Goal: Navigation & Orientation: Find specific page/section

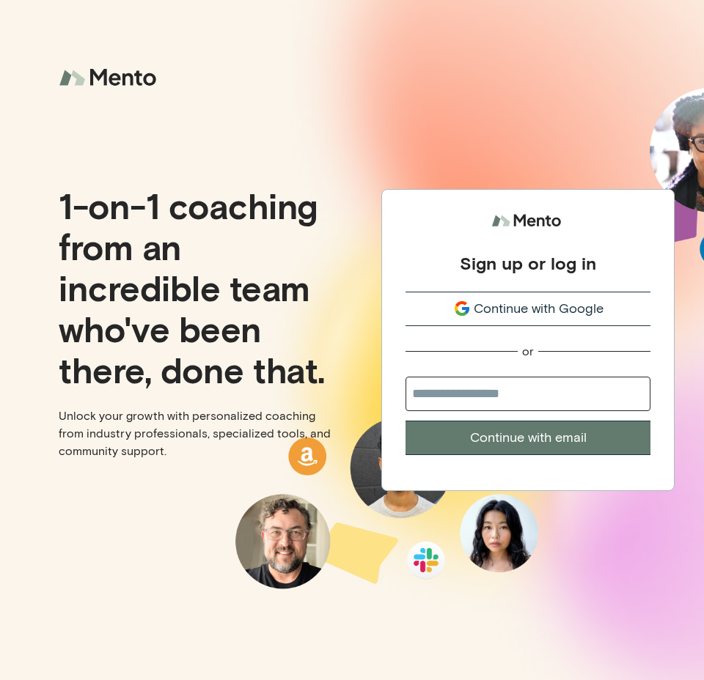
click at [556, 310] on span "Continue with Google" at bounding box center [539, 309] width 130 height 20
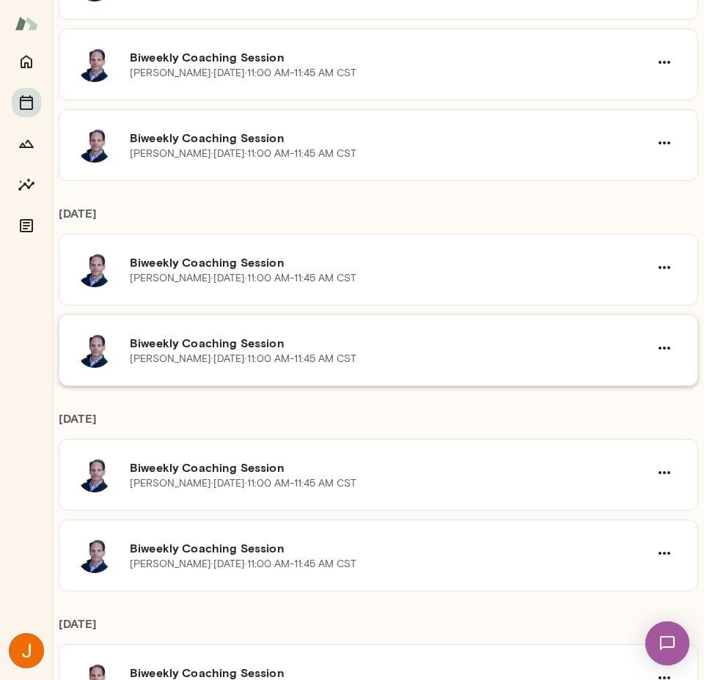
scroll to position [788, 0]
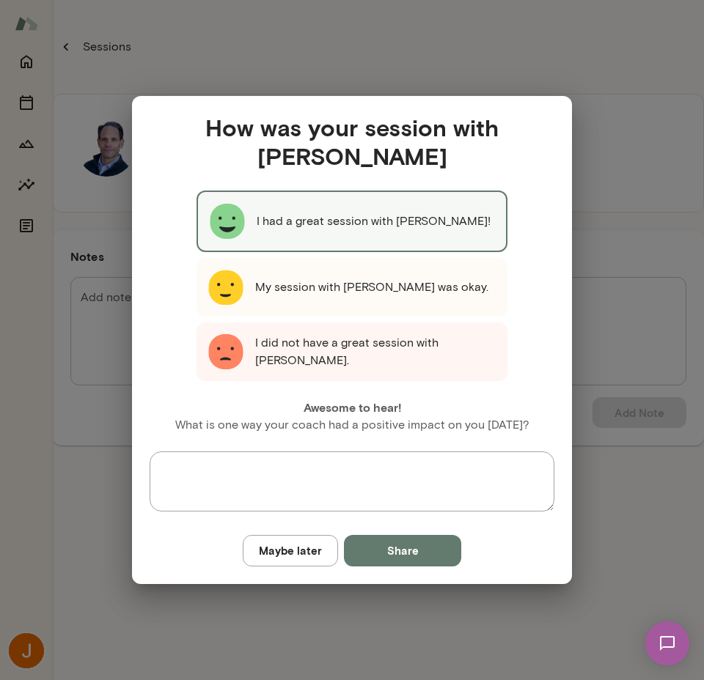
click at [573, 69] on div "How was your session with [PERSON_NAME] I had a great session with [PERSON_NAME…" at bounding box center [352, 340] width 704 height 680
